Goal: Transaction & Acquisition: Purchase product/service

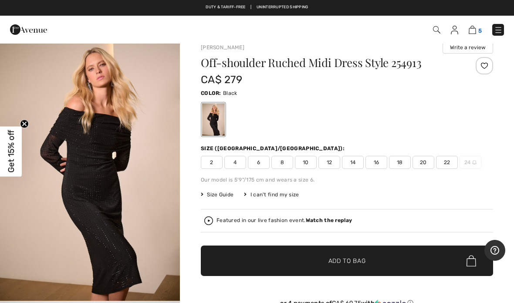
click at [472, 28] on img at bounding box center [472, 30] width 7 height 8
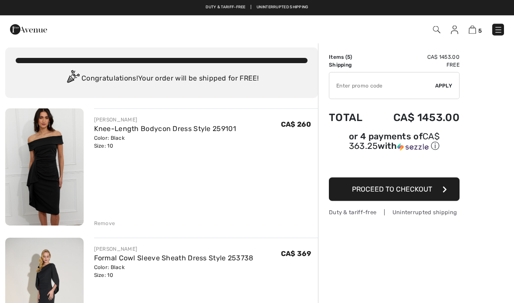
scroll to position [1, 0]
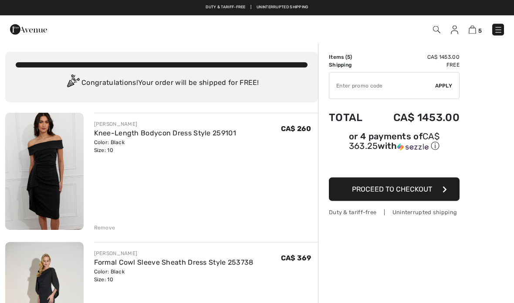
click at [59, 172] on img at bounding box center [44, 171] width 78 height 117
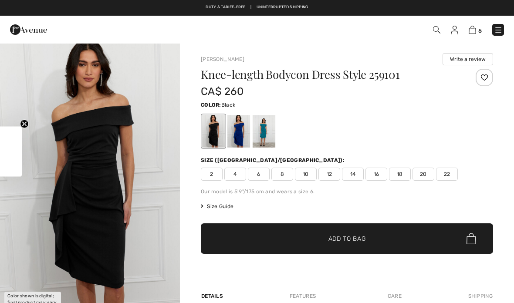
checkbox input "true"
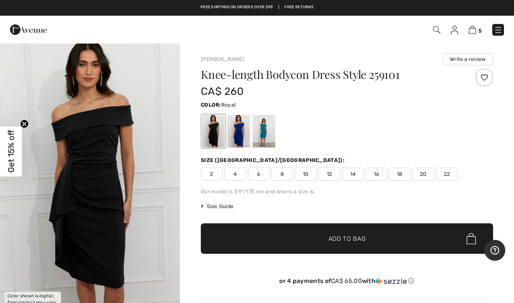
click at [241, 136] on div at bounding box center [238, 131] width 23 height 33
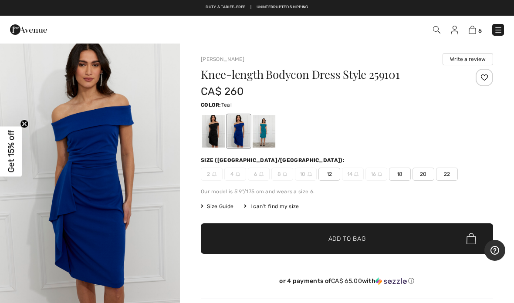
click at [267, 133] on div at bounding box center [264, 131] width 23 height 33
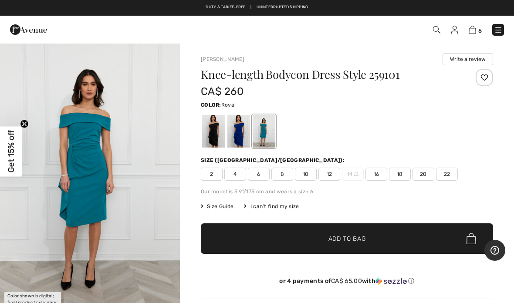
click at [241, 130] on div at bounding box center [238, 131] width 23 height 33
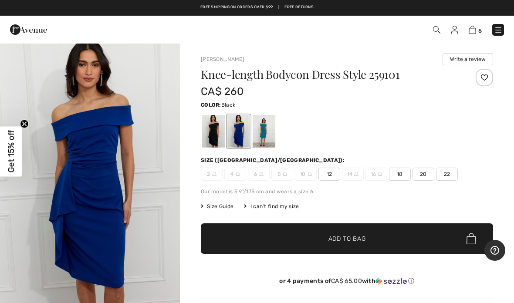
click at [208, 127] on div at bounding box center [213, 131] width 23 height 33
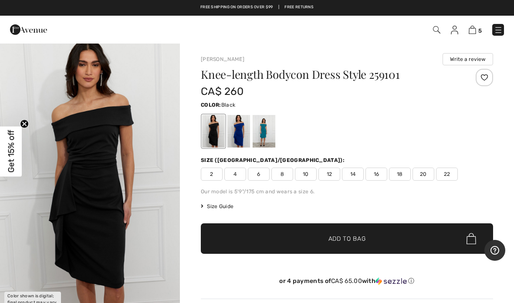
click at [243, 126] on div at bounding box center [238, 131] width 23 height 33
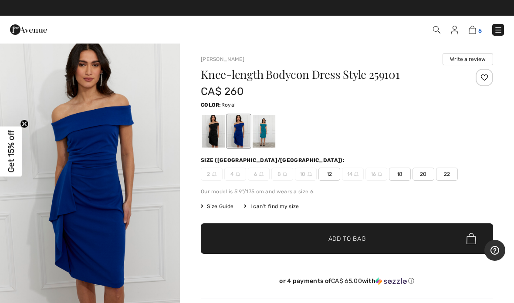
click at [476, 32] on img at bounding box center [472, 30] width 7 height 8
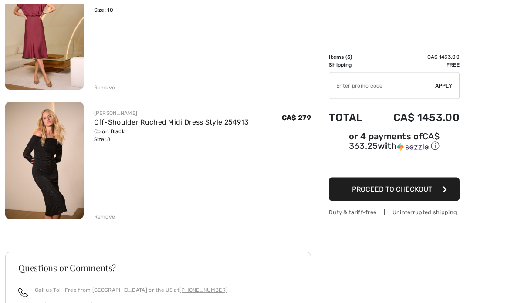
scroll to position [530, 0]
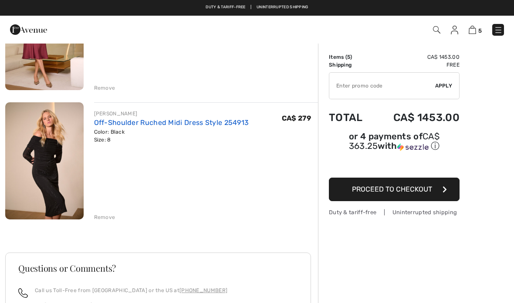
click at [123, 123] on link "Off-Shoulder Ruched Midi Dress Style 254913" at bounding box center [171, 122] width 155 height 8
